Goal: Transaction & Acquisition: Purchase product/service

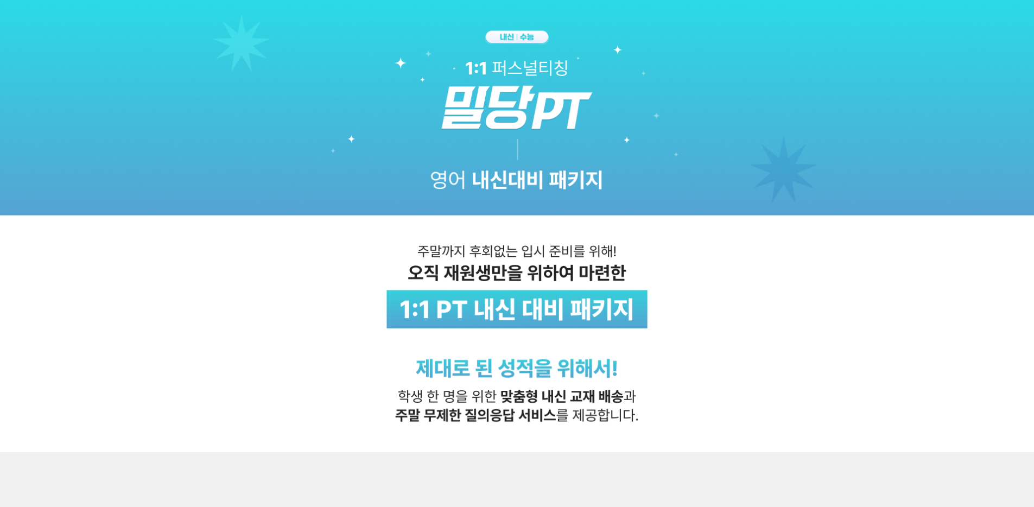
scroll to position [238, 0]
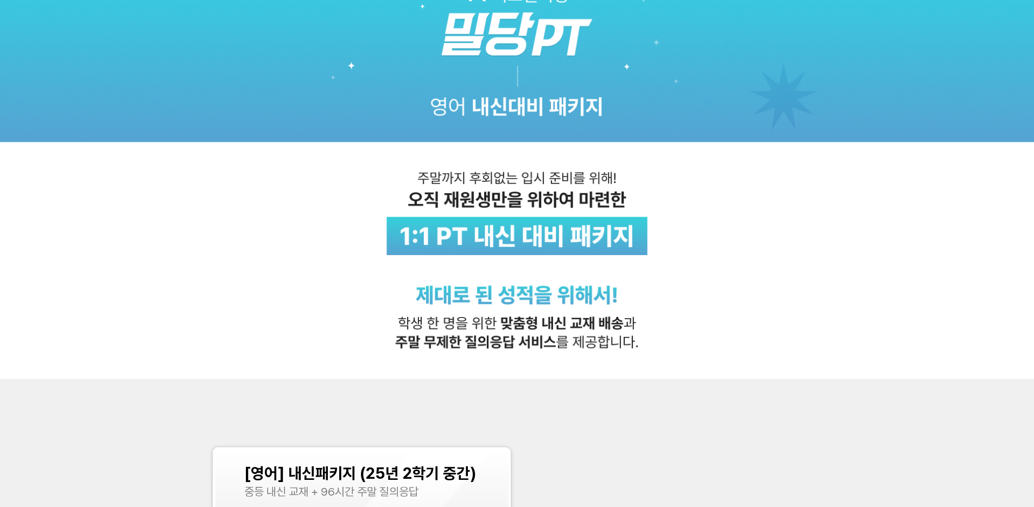
scroll to position [405, 0]
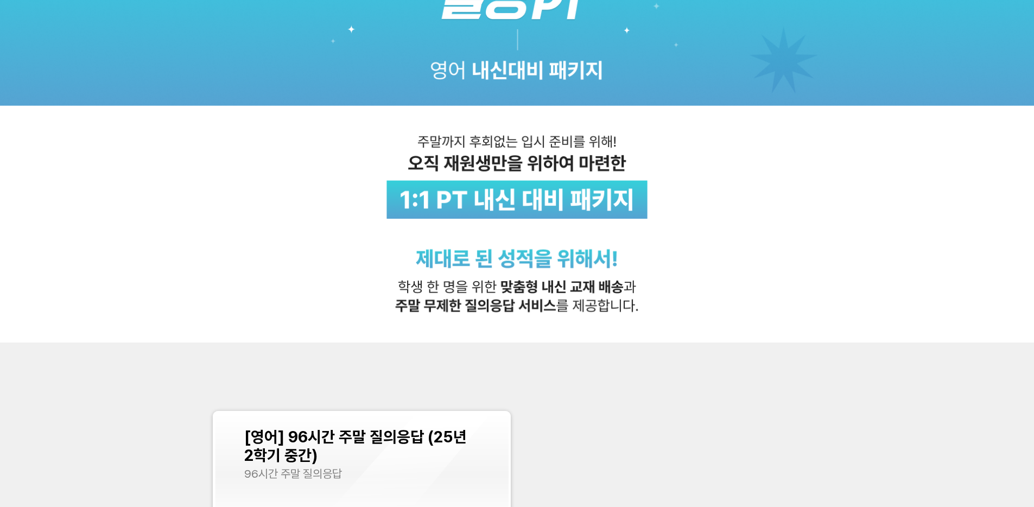
scroll to position [425, 0]
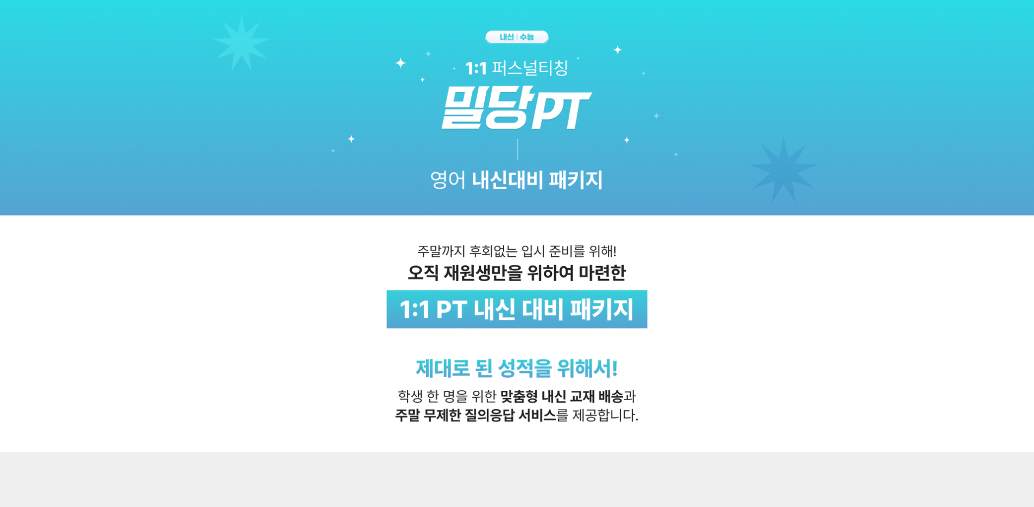
scroll to position [287, 0]
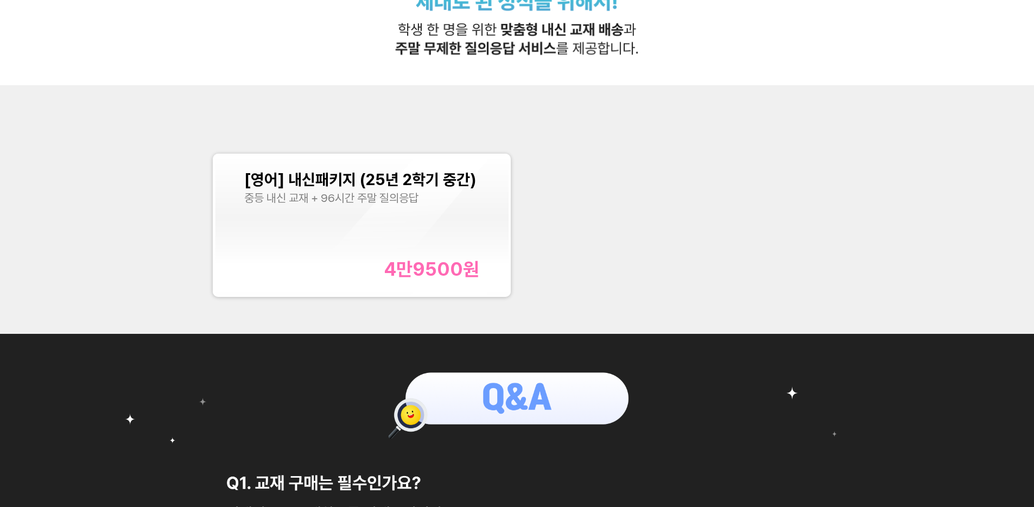
scroll to position [226, 0]
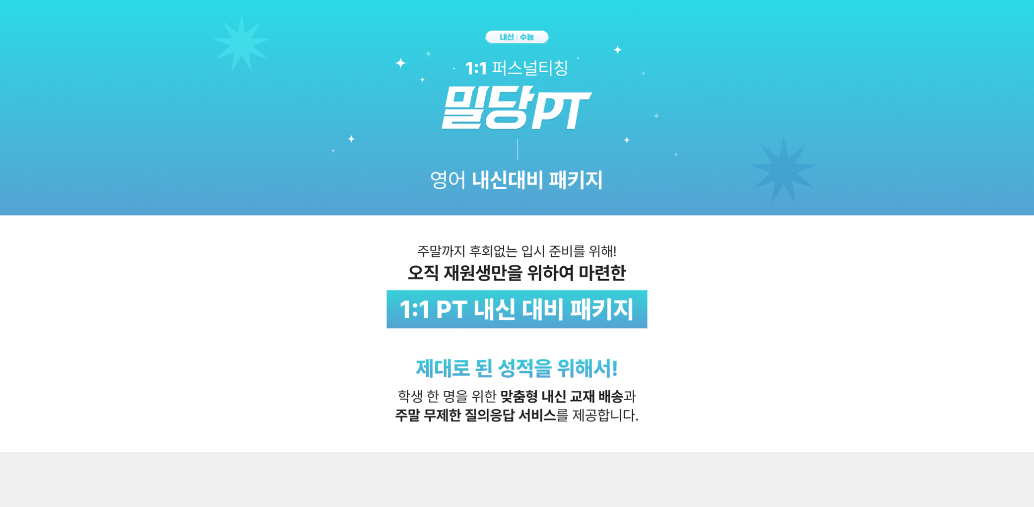
scroll to position [337, 0]
